Goal: Transaction & Acquisition: Download file/media

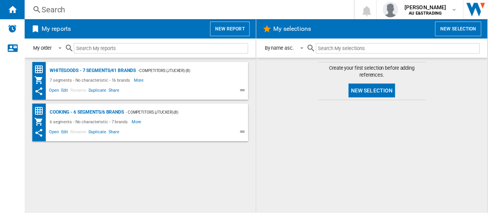
drag, startPoint x: 51, startPoint y: 89, endPoint x: 280, endPoint y: 118, distance: 231.1
click at [280, 118] on div at bounding box center [372, 156] width 216 height 105
click at [477, 81] on md-content "Create your first selection before adding references. New selection" at bounding box center [373, 135] width 232 height 155
click at [51, 90] on span "Open" at bounding box center [54, 91] width 12 height 9
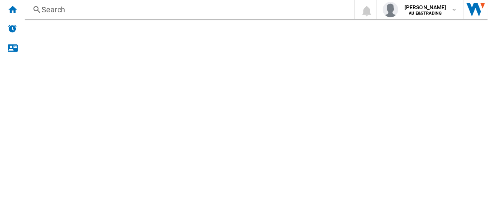
click at [52, 89] on span "Open" at bounding box center [54, 91] width 12 height 9
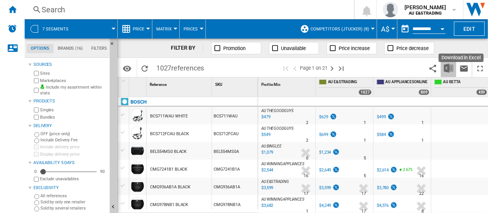
click at [450, 69] on img "Download in Excel" at bounding box center [449, 68] width 9 height 9
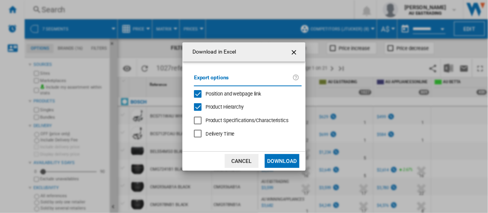
click at [199, 93] on div "Position and webpage link" at bounding box center [198, 94] width 8 height 8
click at [285, 159] on button "Download" at bounding box center [282, 161] width 35 height 14
